Goal: Transaction & Acquisition: Purchase product/service

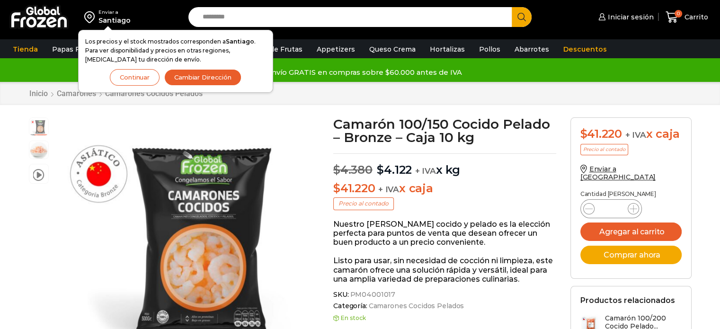
click at [141, 17] on div "Enviar a Santiago Los precios y el stock mostrados corresponden a Santiago . Pa…" at bounding box center [92, 17] width 174 height 34
click at [142, 81] on button "Continuar" at bounding box center [135, 77] width 50 height 17
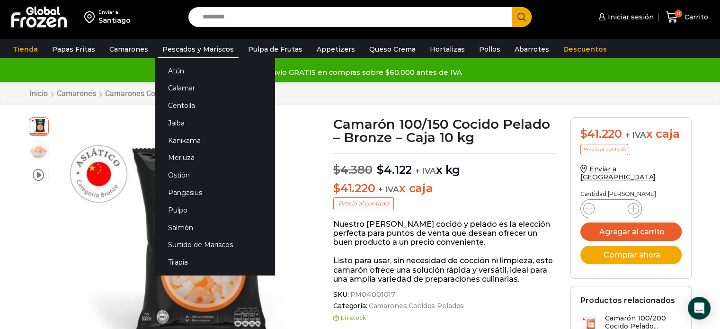
click at [168, 51] on link "Pescados y Mariscos" at bounding box center [198, 49] width 81 height 18
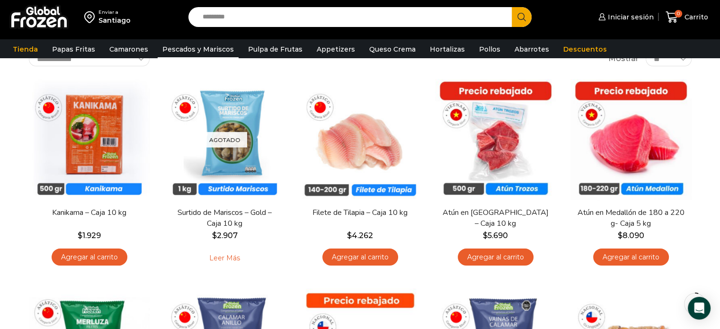
scroll to position [74, 0]
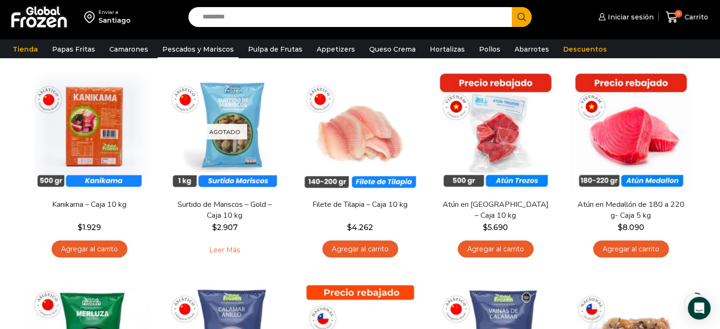
drag, startPoint x: 727, startPoint y: 46, endPoint x: 727, endPoint y: 67, distance: 20.8
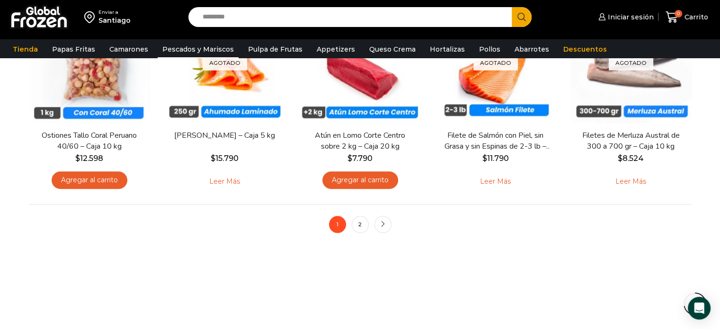
scroll to position [781, 0]
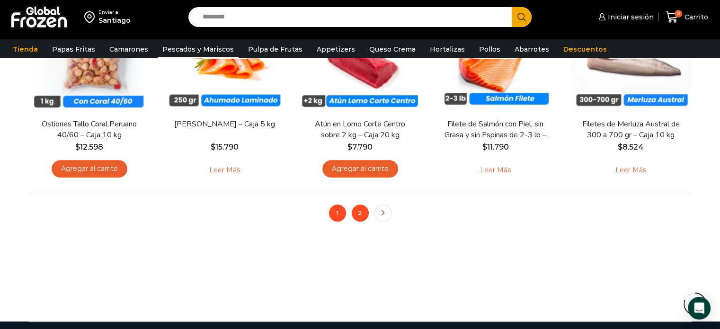
click at [364, 212] on link "2" at bounding box center [360, 213] width 17 height 17
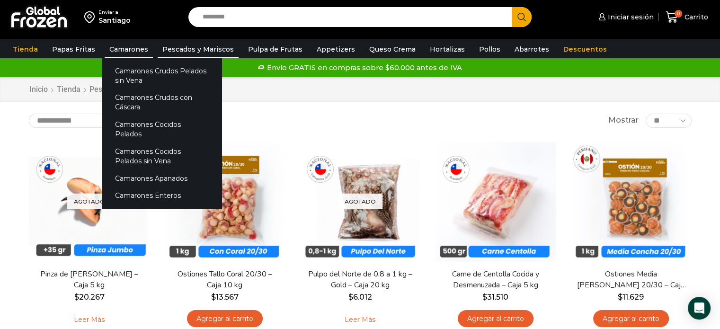
click at [126, 45] on link "Camarones" at bounding box center [129, 49] width 48 height 18
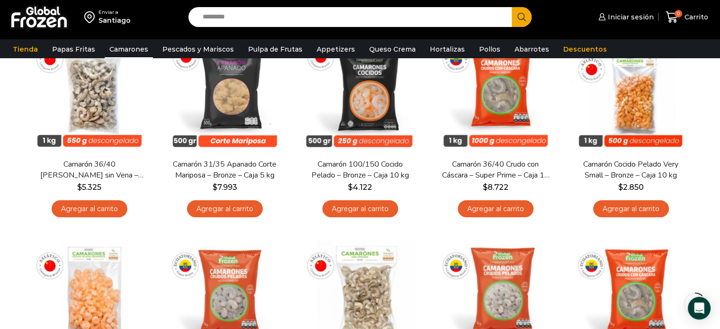
scroll to position [116, 0]
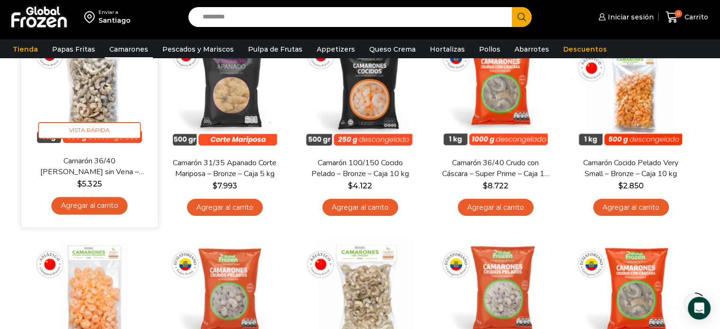
click at [76, 210] on link "Agregar al carrito" at bounding box center [89, 206] width 76 height 18
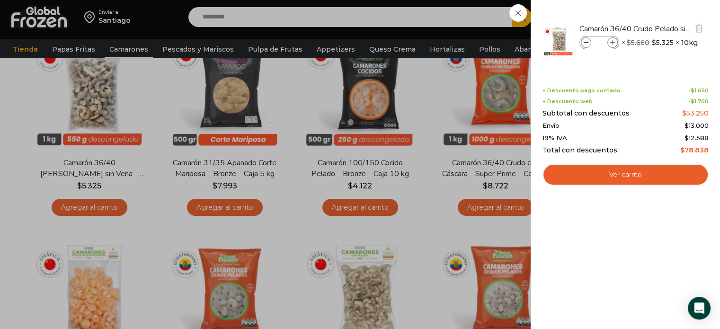
click at [612, 42] on icon at bounding box center [613, 42] width 5 height 5
type input "*"
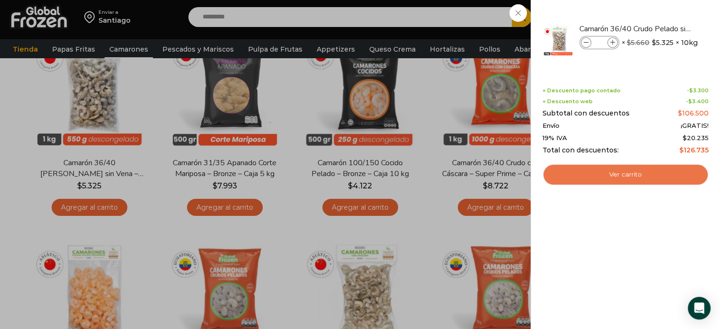
click at [662, 168] on link "Ver carrito" at bounding box center [626, 175] width 166 height 22
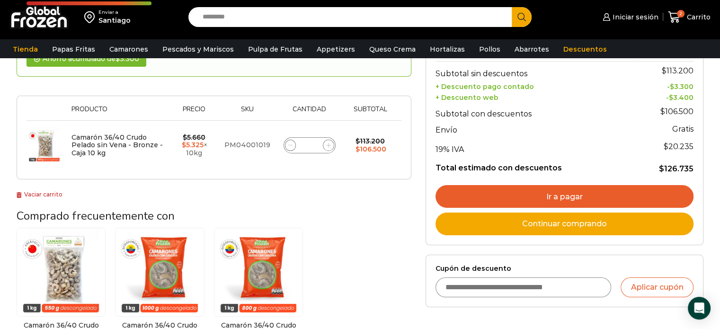
scroll to position [159, 0]
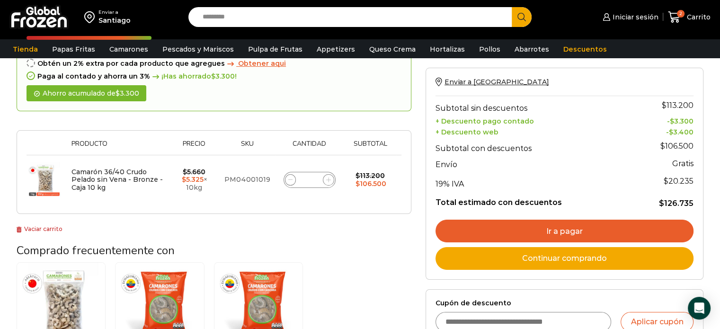
drag, startPoint x: 727, startPoint y: 70, endPoint x: 725, endPoint y: 115, distance: 45.5
click at [720, 115] on html "WordPress WooCommerce Themes Enviar a [GEOGRAPHIC_DATA] Search input Search Ini…" at bounding box center [360, 284] width 720 height 747
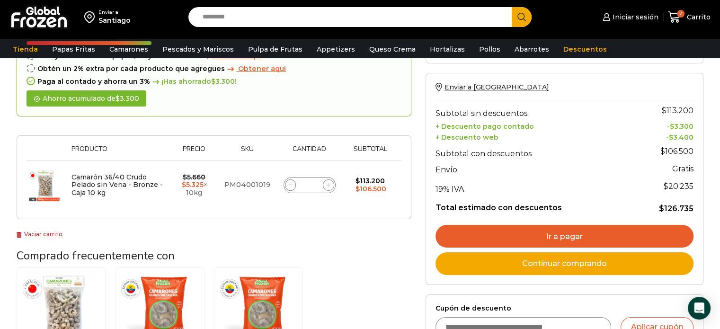
click at [330, 183] on icon at bounding box center [328, 185] width 4 height 4
type input "*"
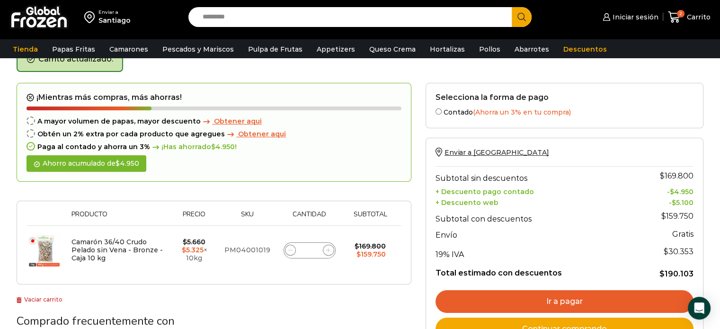
scroll to position [53, 0]
click at [246, 136] on span "Obtener aqui" at bounding box center [262, 134] width 48 height 9
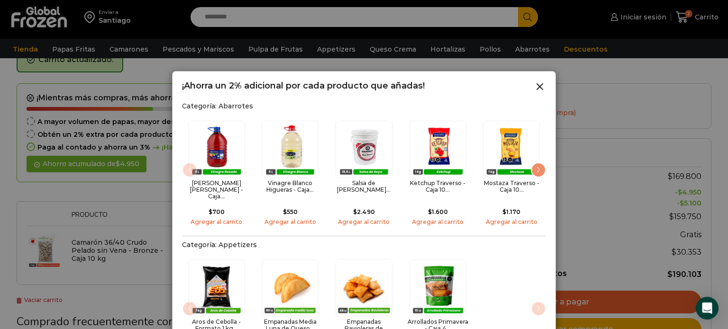
click at [539, 169] on div "Next slide" at bounding box center [538, 169] width 15 height 15
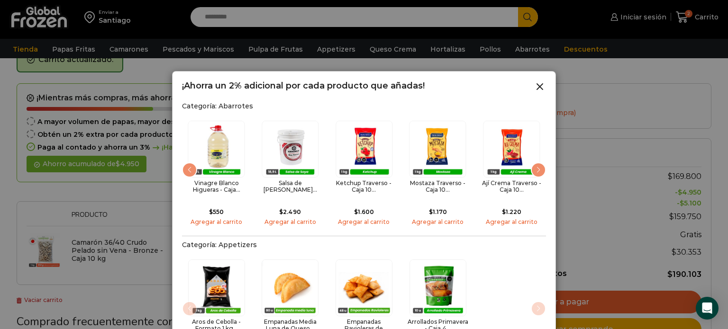
click at [539, 169] on div "Next slide" at bounding box center [538, 169] width 15 height 15
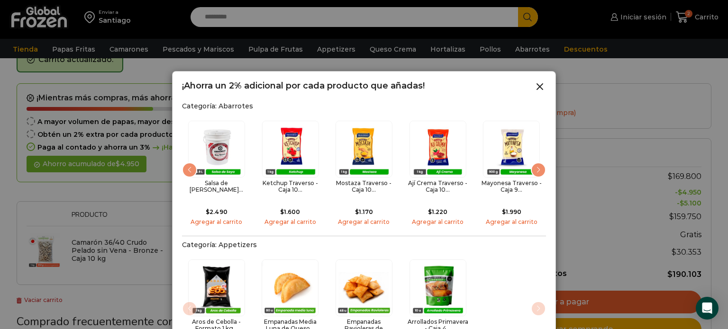
click at [539, 169] on div "Next slide" at bounding box center [538, 169] width 15 height 15
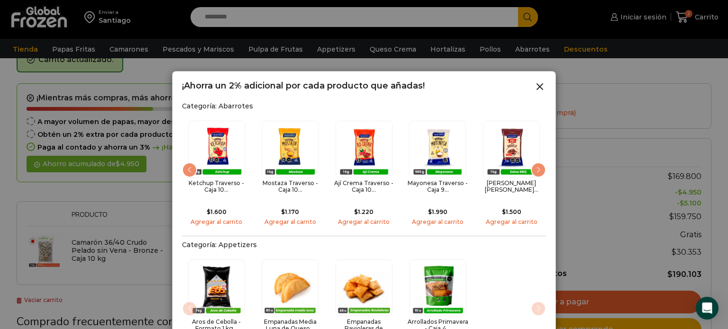
click at [539, 169] on div "Next slide" at bounding box center [538, 169] width 15 height 15
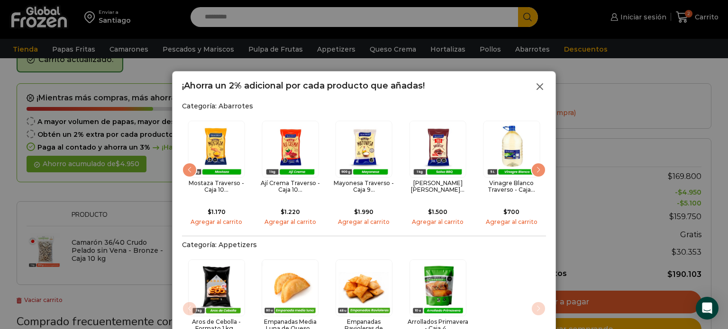
click at [540, 86] on line at bounding box center [540, 87] width 6 height 6
